Goal: Information Seeking & Learning: Learn about a topic

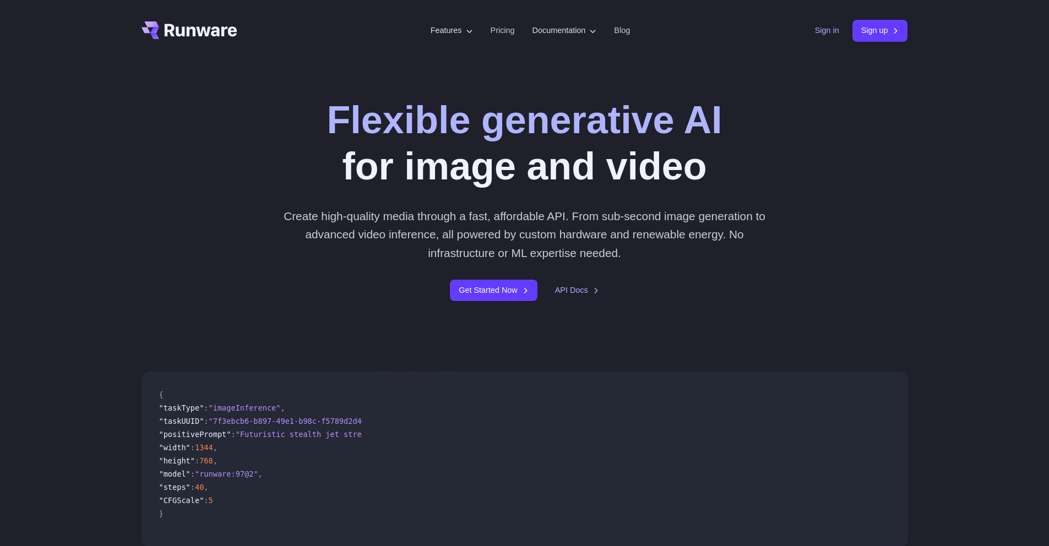
click at [824, 35] on link "Sign in" at bounding box center [827, 30] width 24 height 13
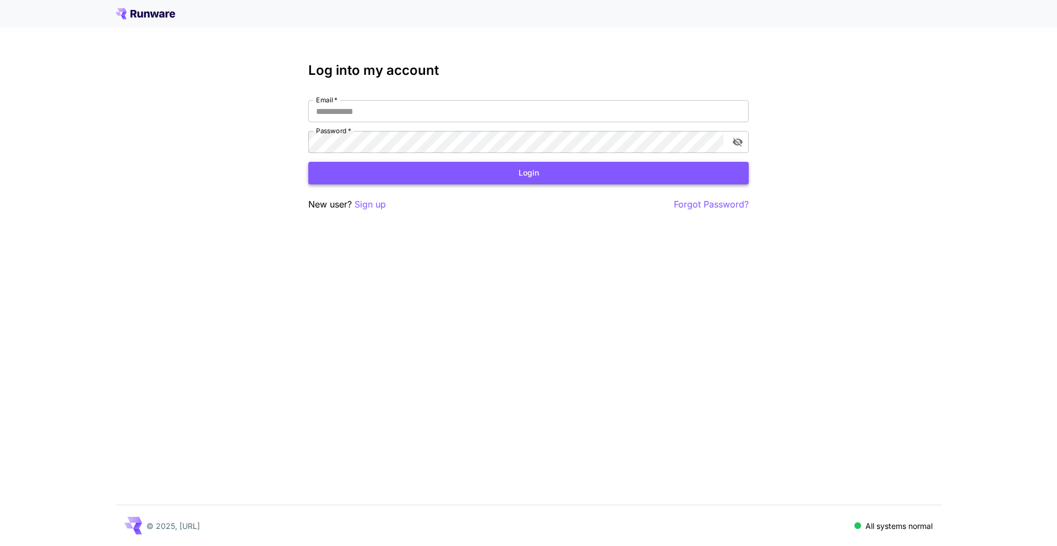
type input "**********"
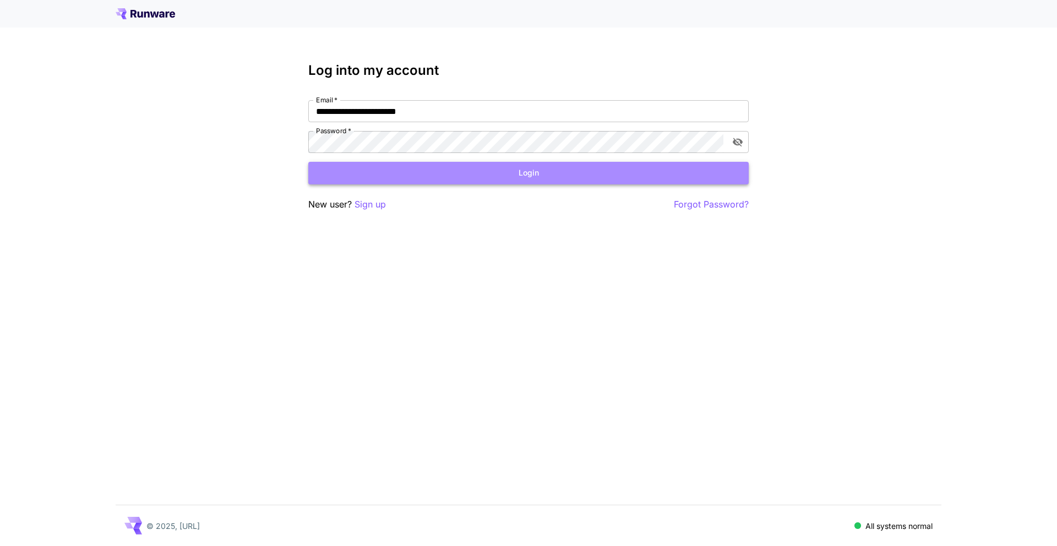
click at [568, 179] on button "Login" at bounding box center [528, 173] width 440 height 23
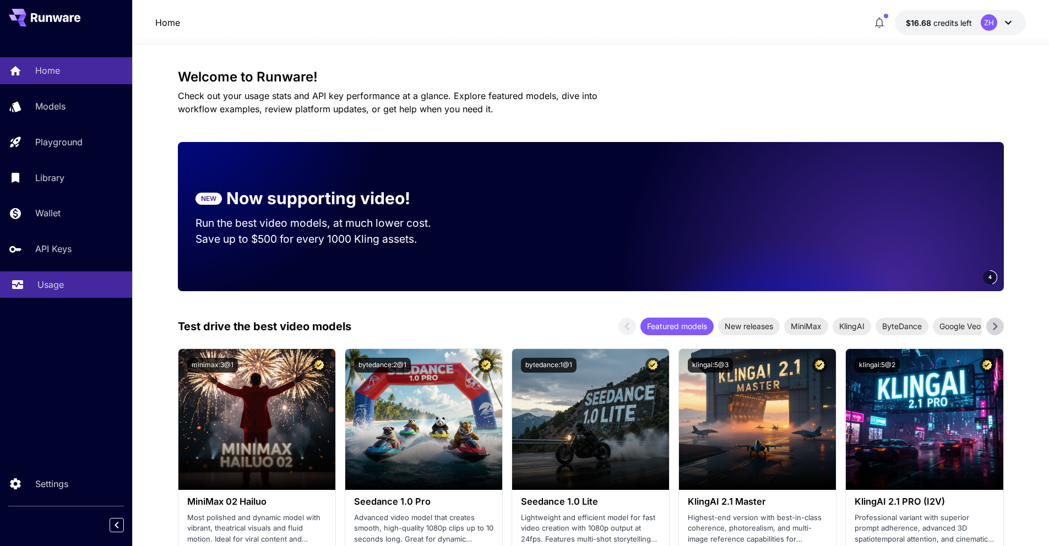
click at [61, 284] on p "Usage" at bounding box center [50, 284] width 26 height 13
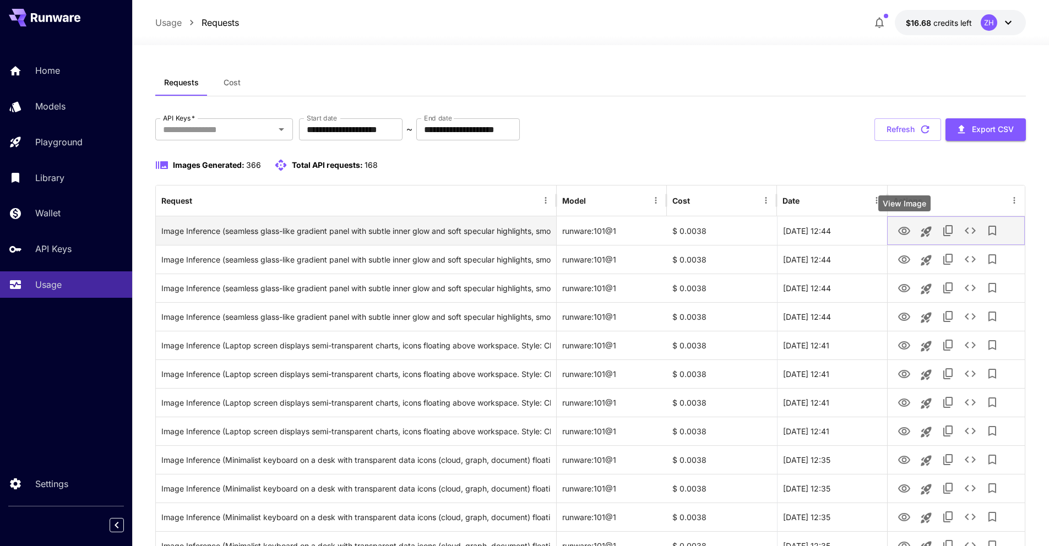
click at [908, 233] on icon "View Image" at bounding box center [904, 231] width 12 height 8
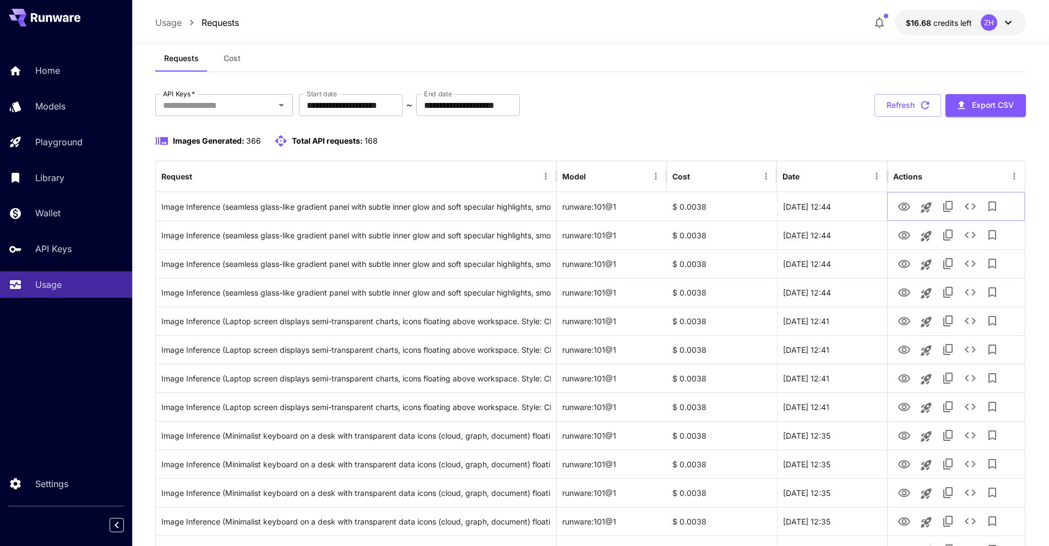
scroll to position [708, 0]
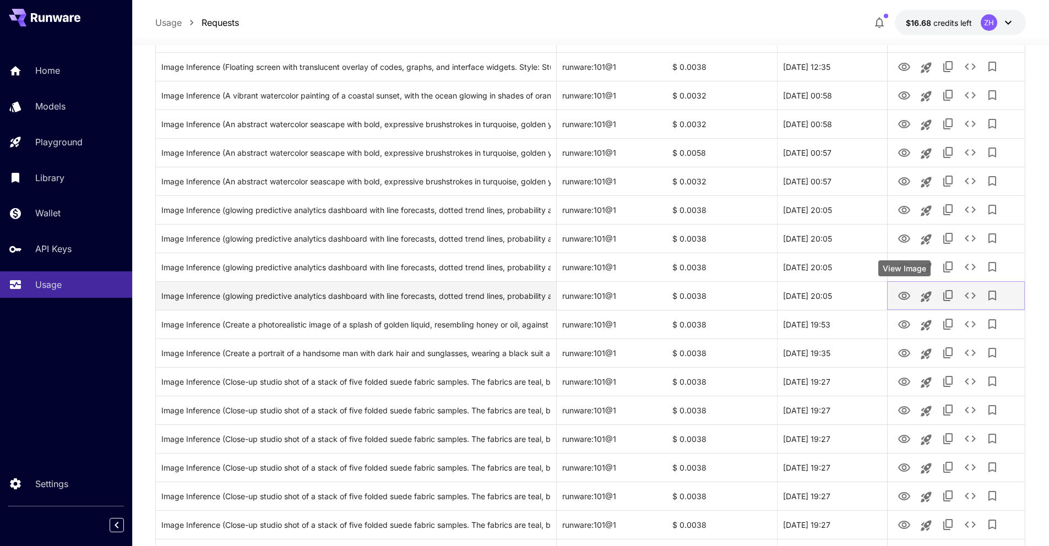
click at [905, 290] on icon "View Image" at bounding box center [903, 296] width 13 height 13
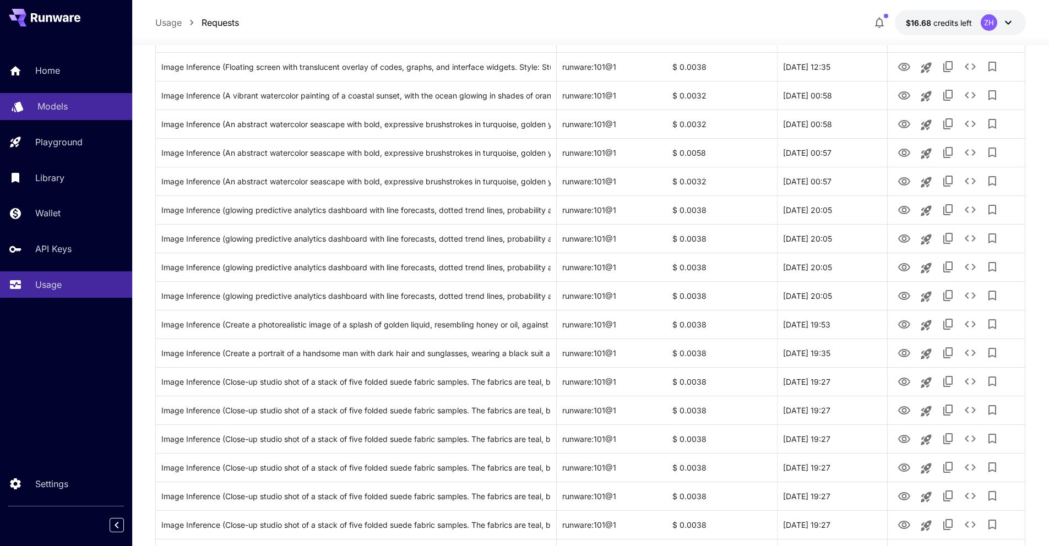
click at [68, 111] on div "Models" at bounding box center [80, 106] width 86 height 13
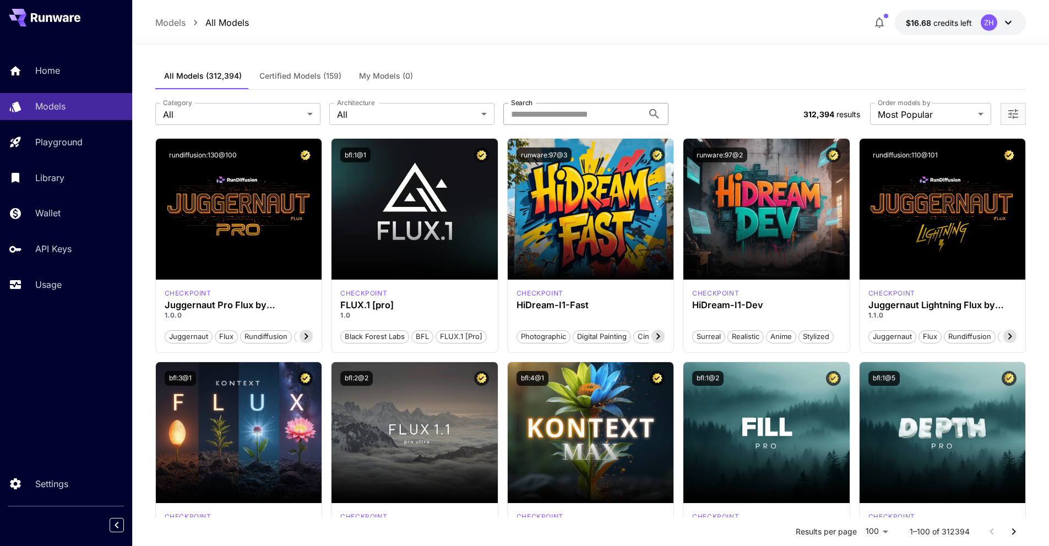
click at [588, 119] on input "Search" at bounding box center [573, 114] width 140 height 22
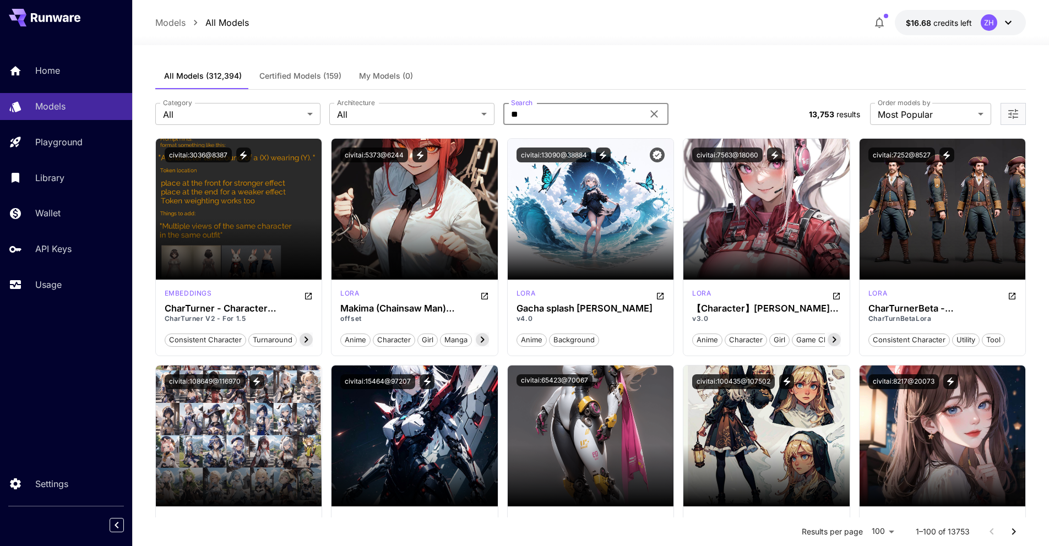
type input "*"
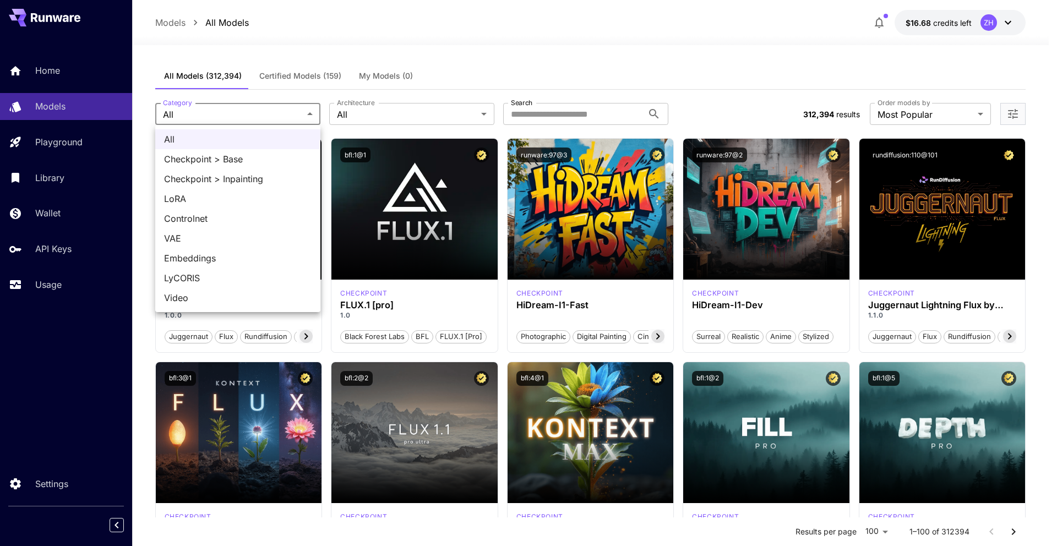
click at [443, 84] on div at bounding box center [528, 273] width 1057 height 546
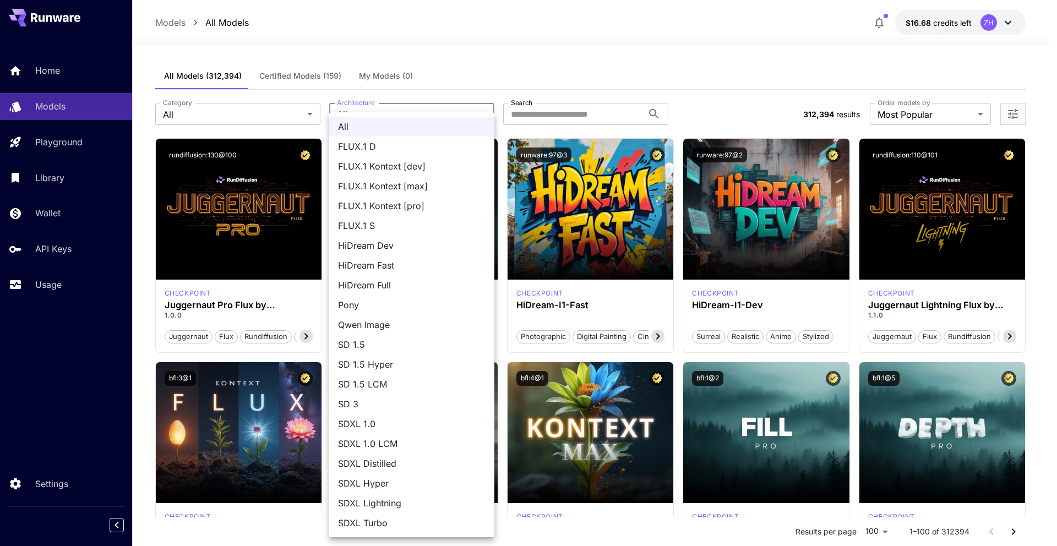
click at [723, 75] on div at bounding box center [528, 273] width 1057 height 546
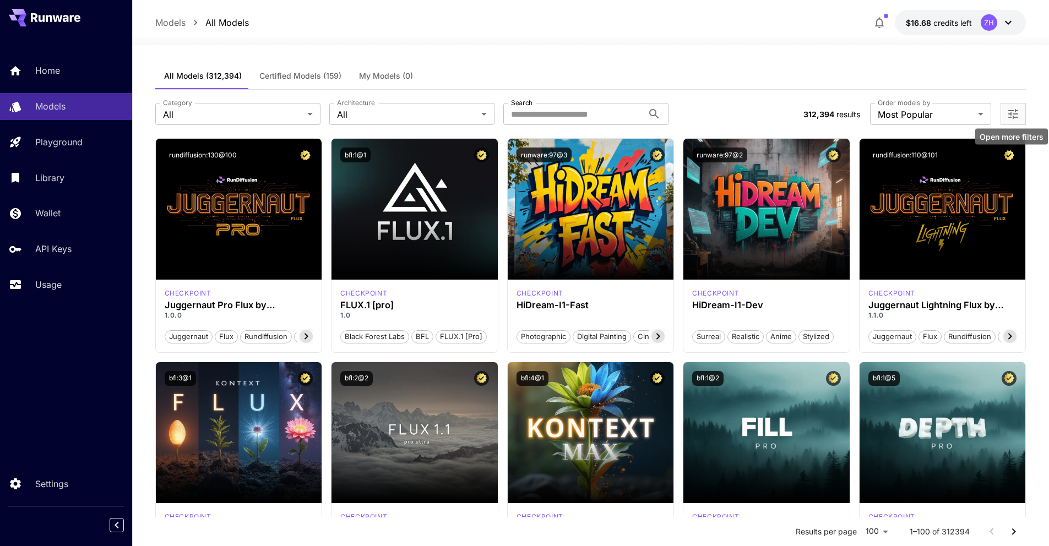
click at [1018, 119] on icon "Open more filters" at bounding box center [1012, 113] width 13 height 13
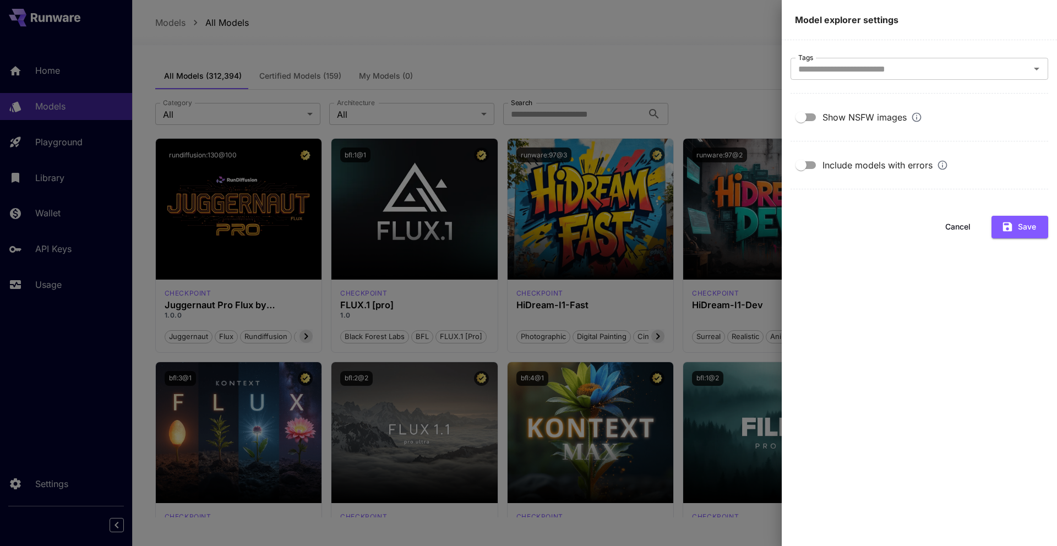
click at [685, 66] on div at bounding box center [528, 273] width 1057 height 546
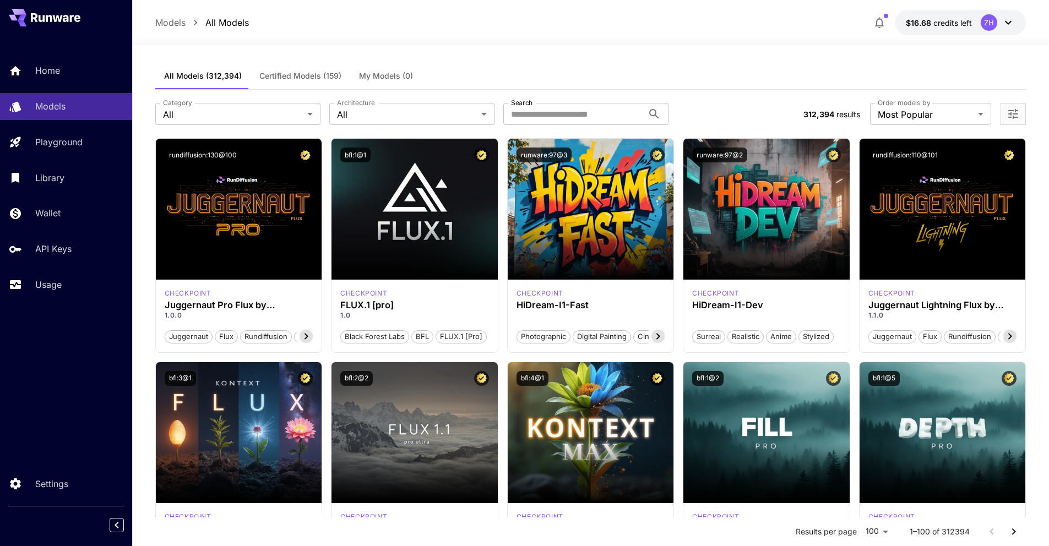
click at [1009, 111] on icon "Open more filters" at bounding box center [1013, 114] width 10 height 10
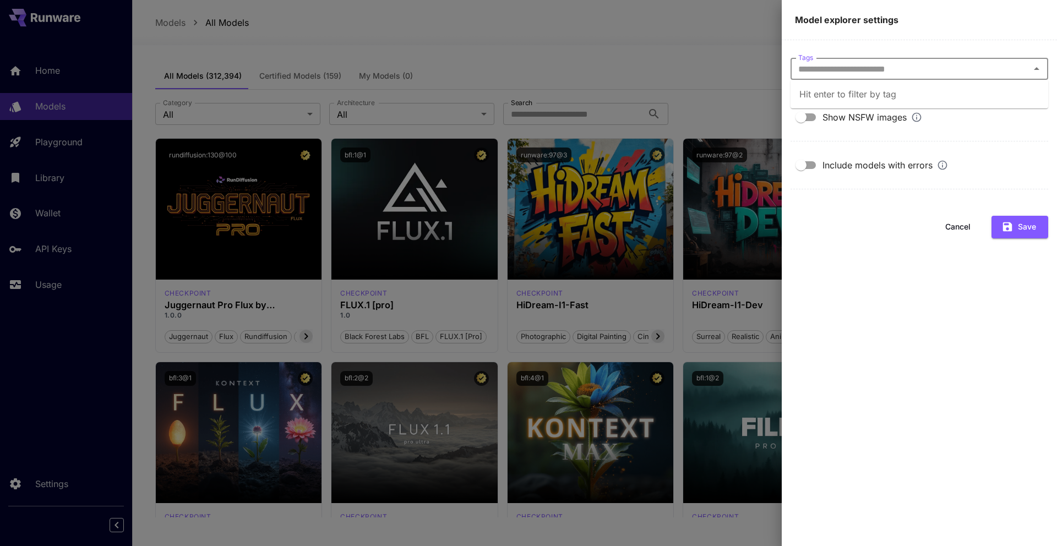
click at [849, 69] on input "Tags" at bounding box center [910, 68] width 233 height 15
click at [725, 78] on div at bounding box center [528, 273] width 1057 height 546
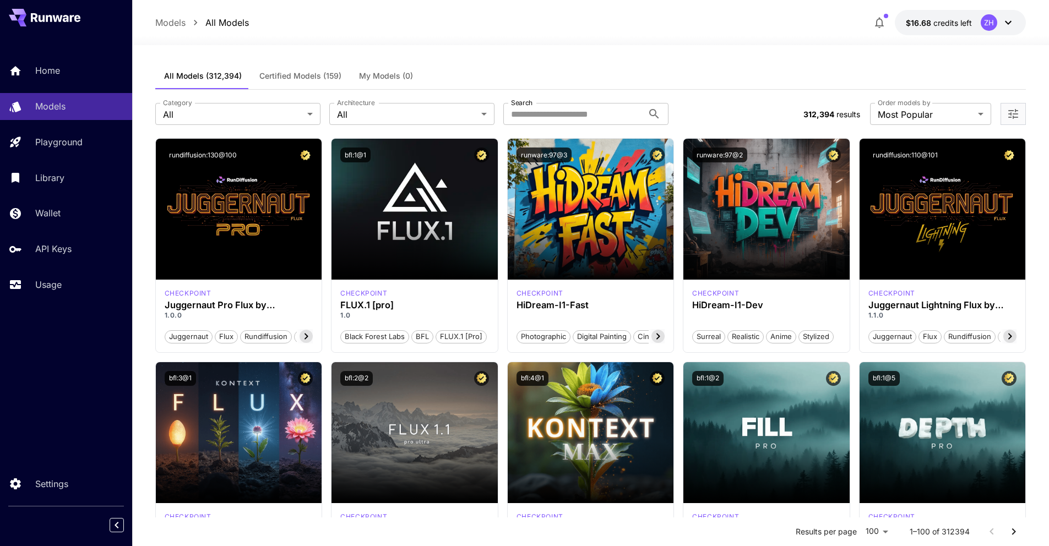
click at [758, 87] on div "All Models (312,394) Certified Models (159) My Models (0)" at bounding box center [590, 76] width 871 height 27
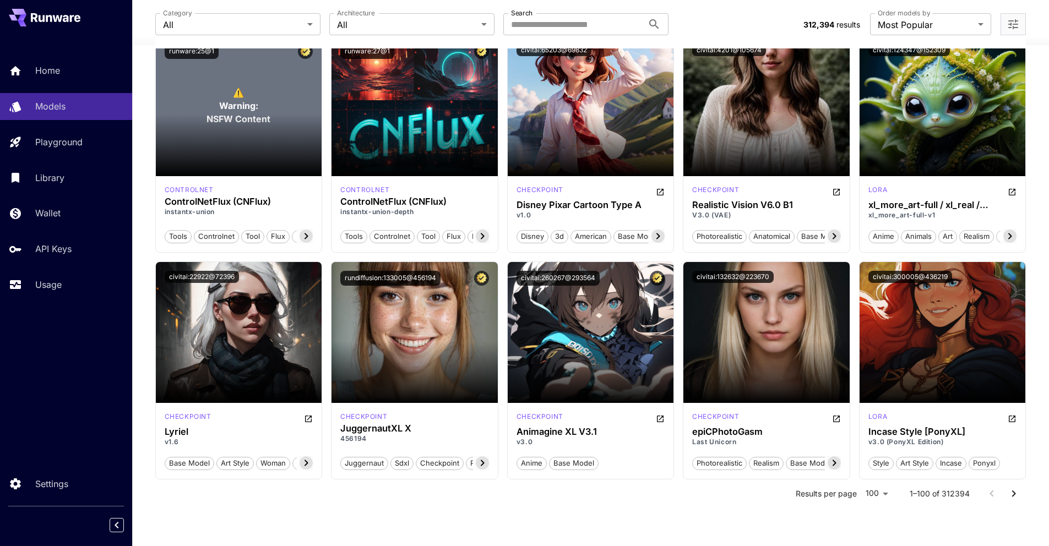
scroll to position [4173, 0]
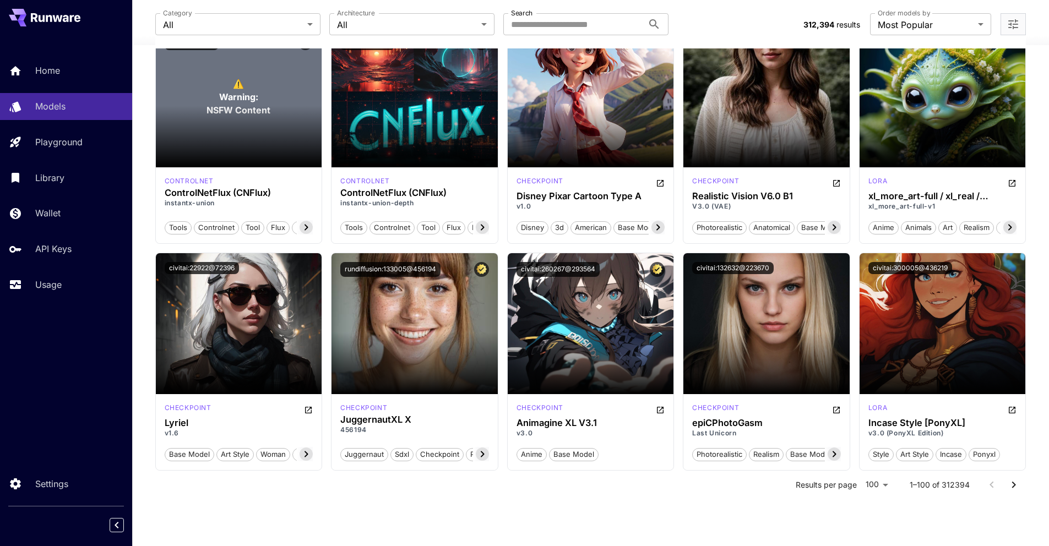
click at [1013, 483] on icon "Go to next page" at bounding box center [1013, 484] width 13 height 13
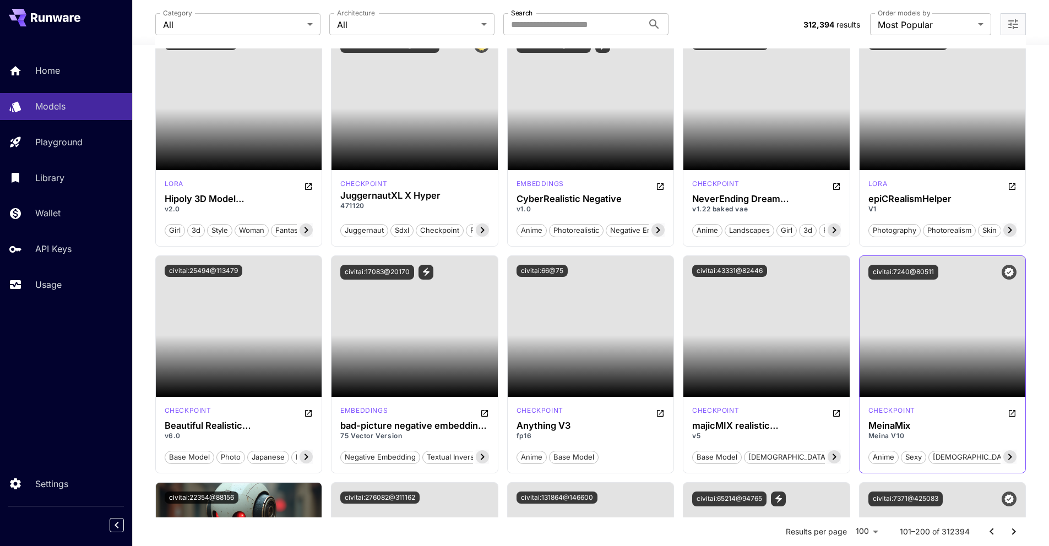
scroll to position [0, 0]
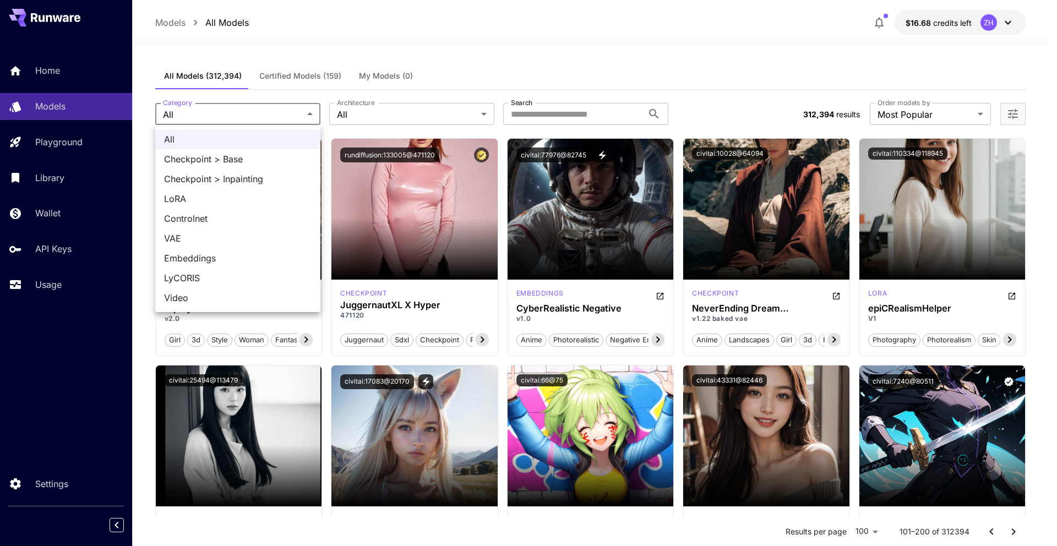
click at [250, 160] on span "Checkpoint > Base" at bounding box center [238, 158] width 148 height 13
type input "**********"
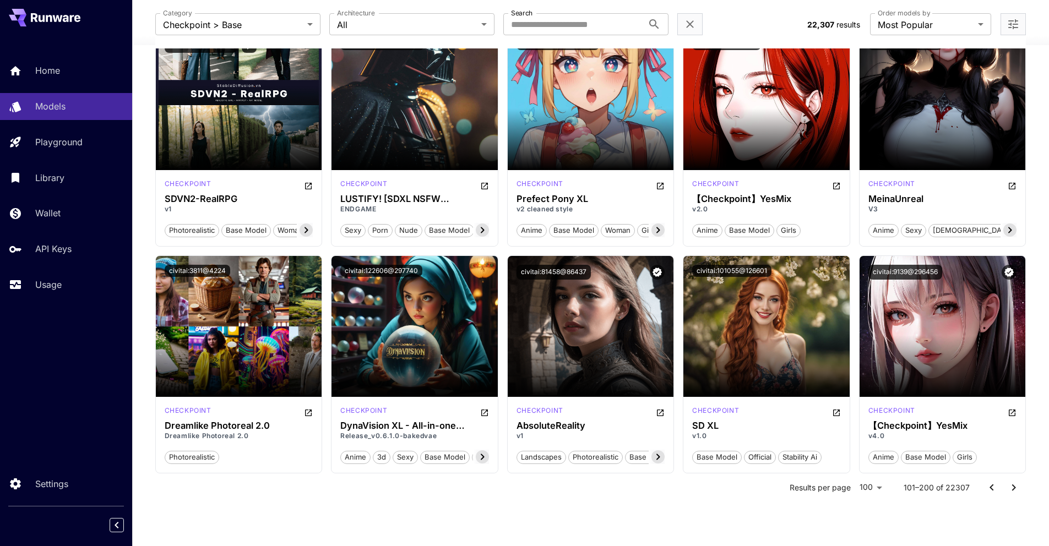
scroll to position [4186, 0]
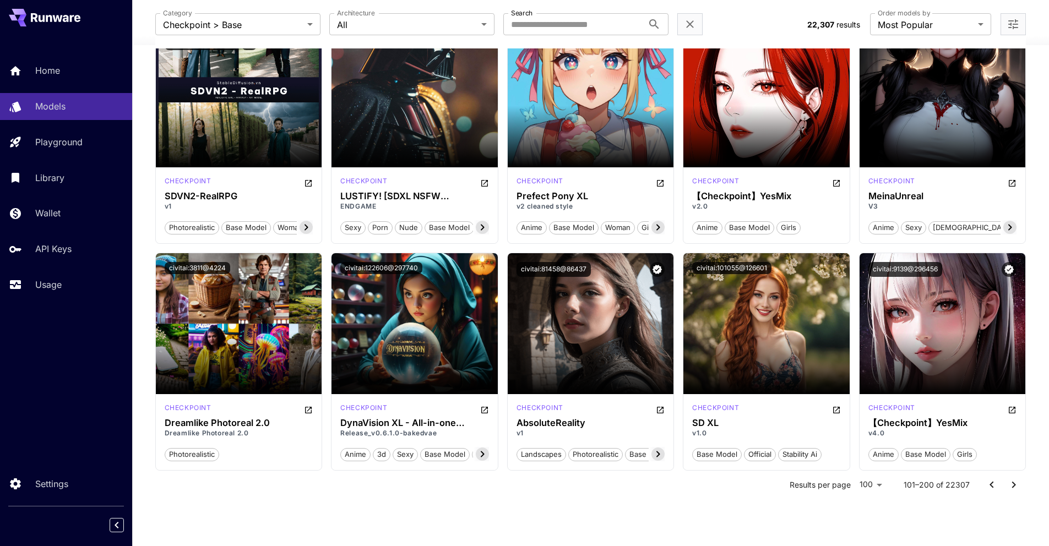
click at [1014, 482] on icon "Go to next page" at bounding box center [1014, 485] width 4 height 7
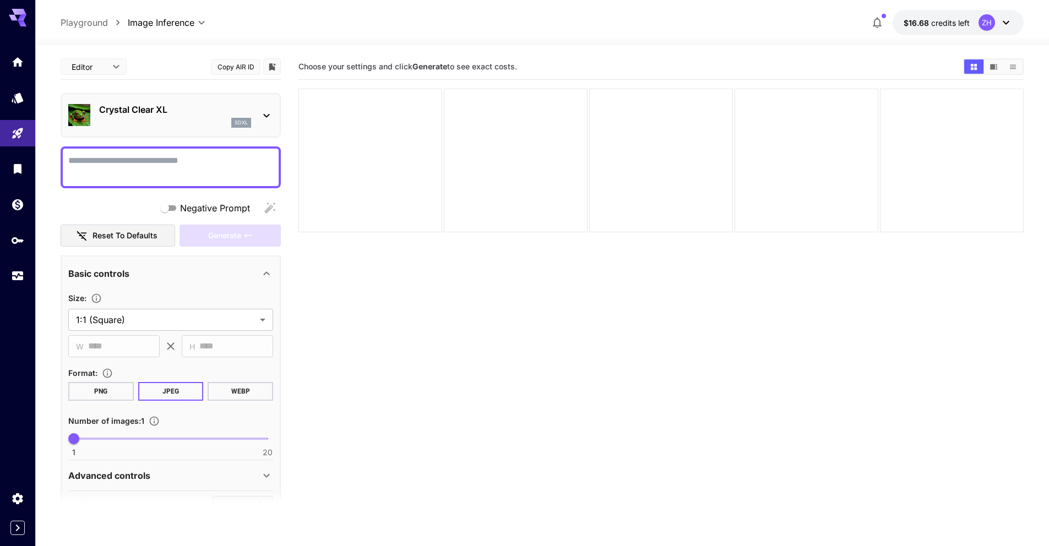
click at [261, 118] on icon at bounding box center [266, 115] width 13 height 13
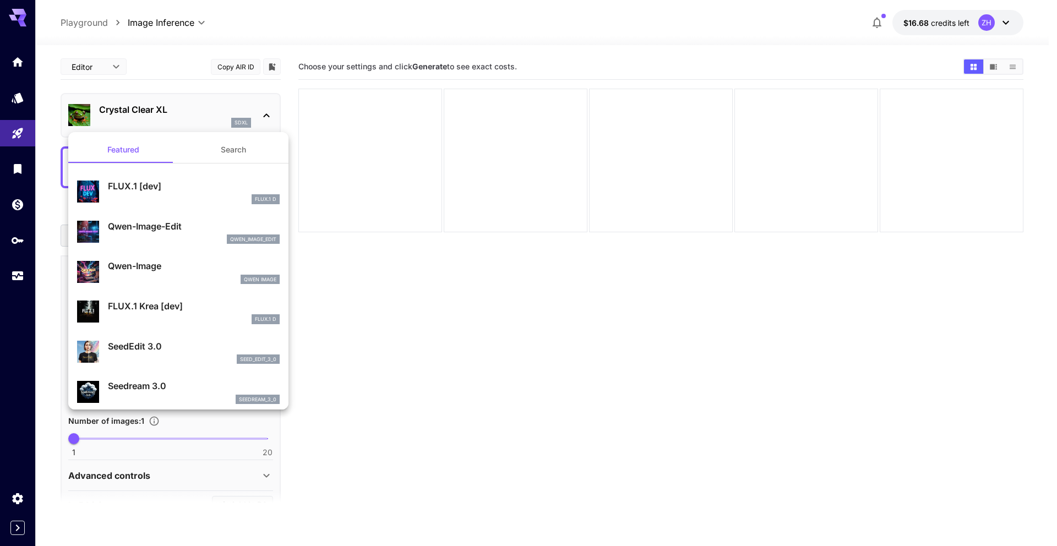
click at [417, 308] on div at bounding box center [528, 273] width 1057 height 546
